Goal: Task Accomplishment & Management: Manage account settings

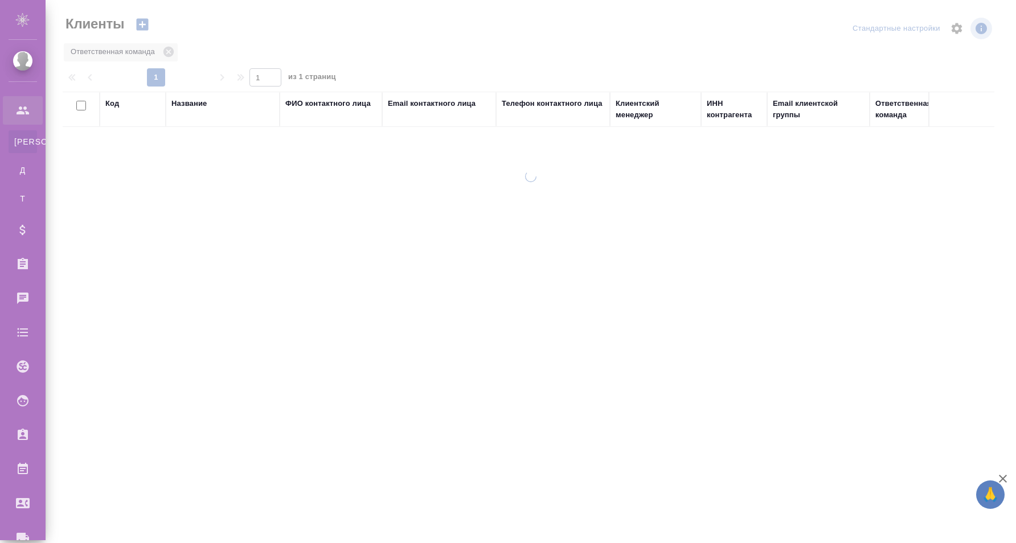
select select "RU"
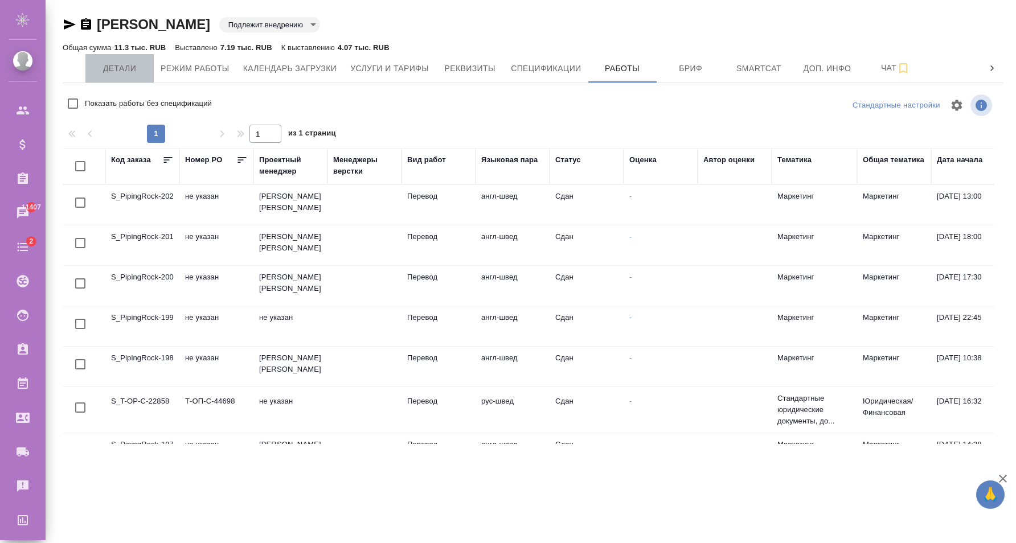
click at [140, 72] on span "Детали" at bounding box center [119, 69] width 55 height 14
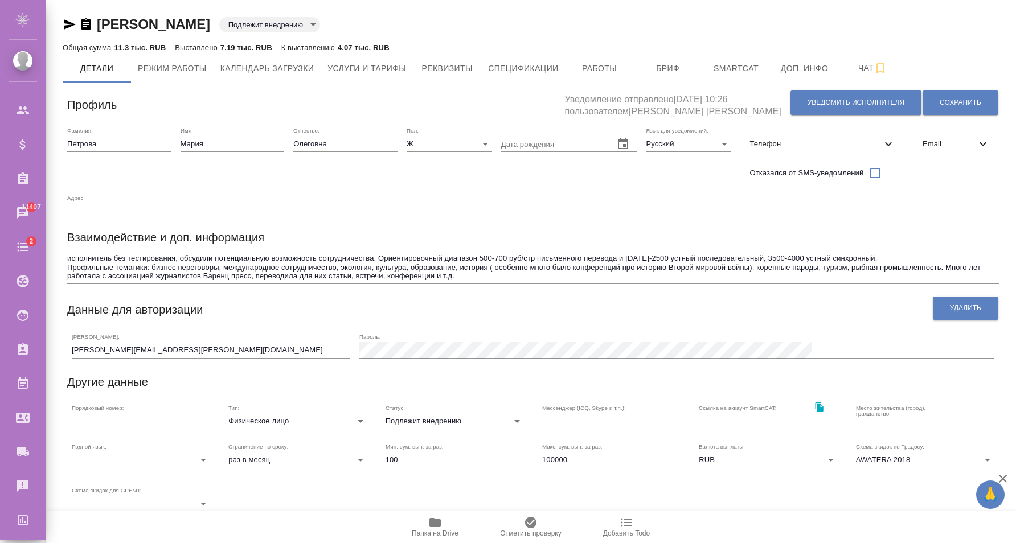
click at [257, 356] on input "[PERSON_NAME][EMAIL_ADDRESS][PERSON_NAME][DOMAIN_NAME]" at bounding box center [211, 350] width 279 height 16
click at [941, 105] on span "Сохранить" at bounding box center [961, 103] width 42 height 10
